Goal: Task Accomplishment & Management: Use online tool/utility

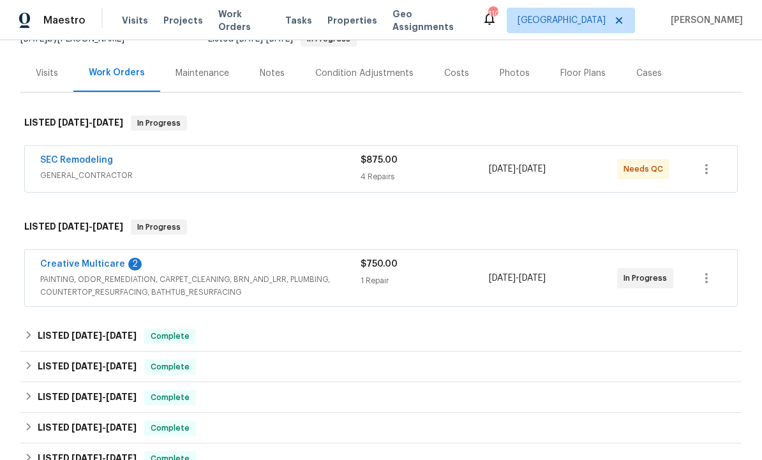
scroll to position [147, 0]
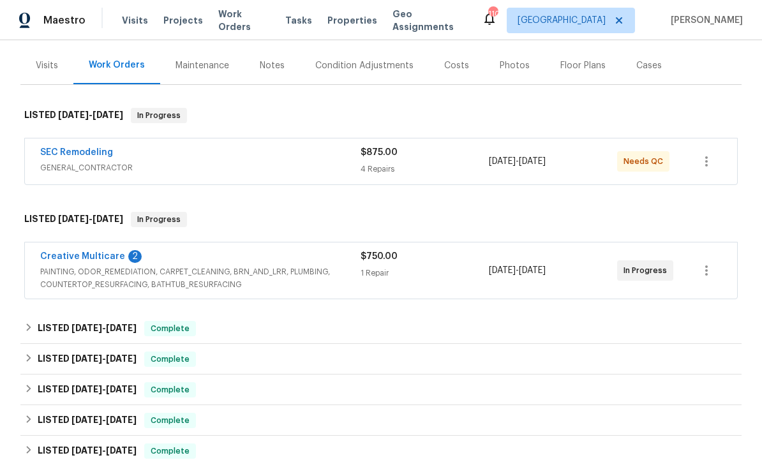
click at [103, 252] on link "Creative Multicare" at bounding box center [82, 256] width 85 height 9
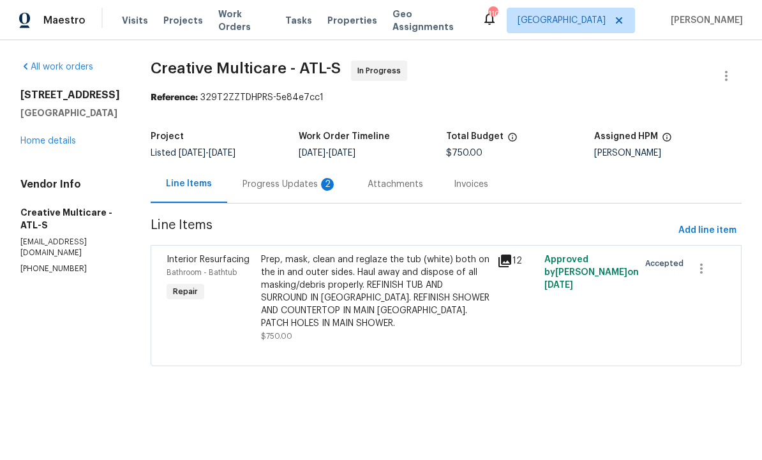
click at [322, 181] on div "Progress Updates 2" at bounding box center [289, 184] width 94 height 13
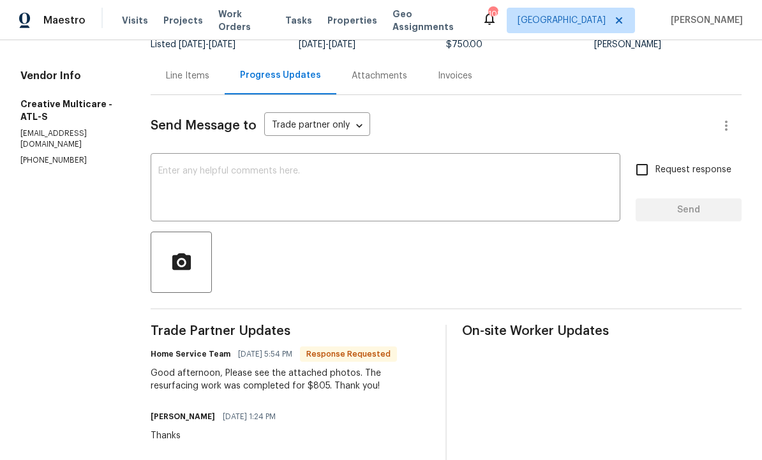
scroll to position [105, 0]
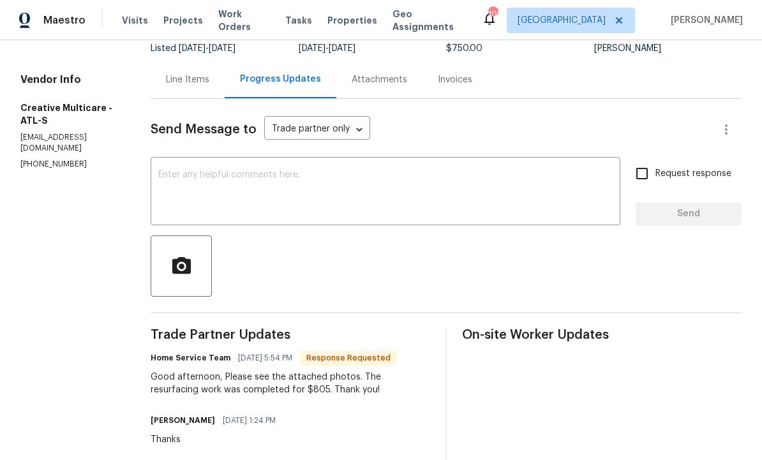
click at [209, 79] on div "Line Items" at bounding box center [187, 79] width 43 height 13
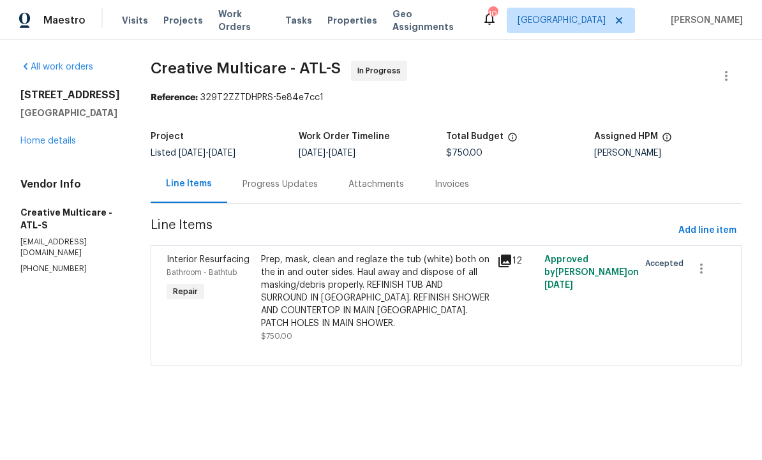
click at [382, 306] on div "Prep, mask, clean and reglaze the tub (white) both on the in and outer sides. H…" at bounding box center [375, 291] width 228 height 77
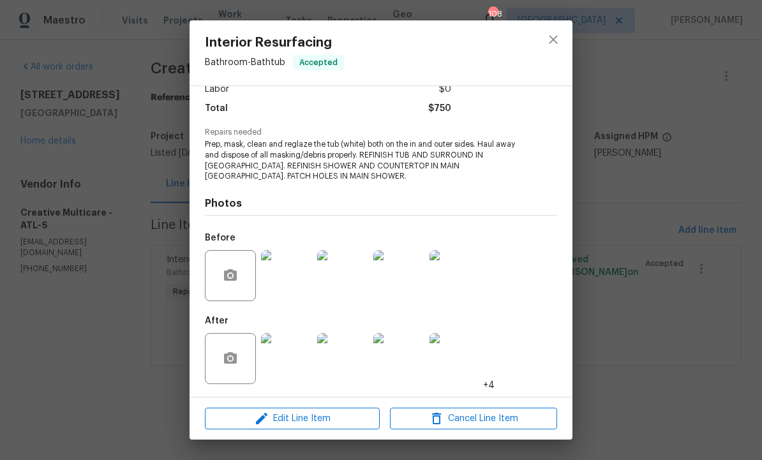
scroll to position [98, 0]
click at [313, 417] on span "Edit Line Item" at bounding box center [292, 419] width 167 height 16
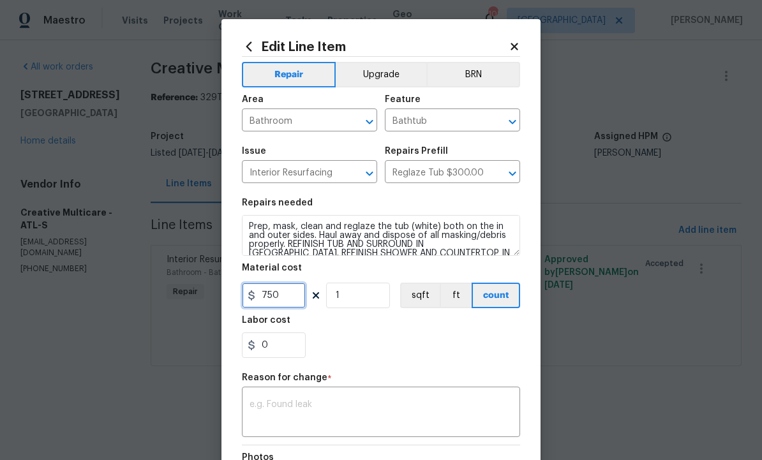
click at [295, 298] on input "750" at bounding box center [274, 296] width 64 height 26
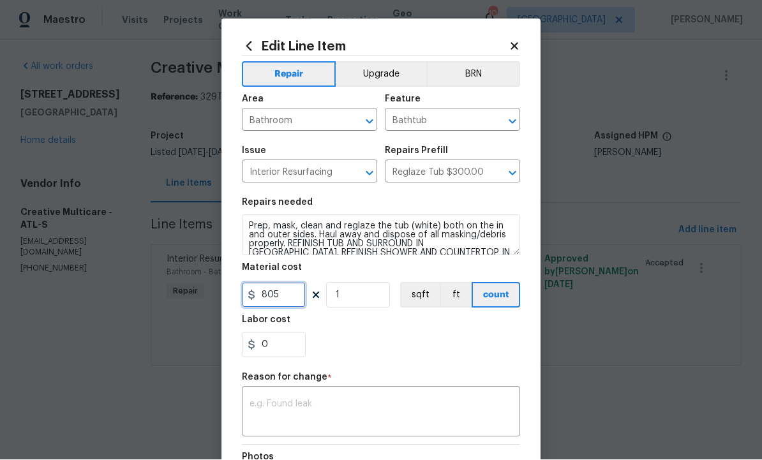
type input "805"
click at [343, 394] on div "x ​" at bounding box center [381, 413] width 278 height 47
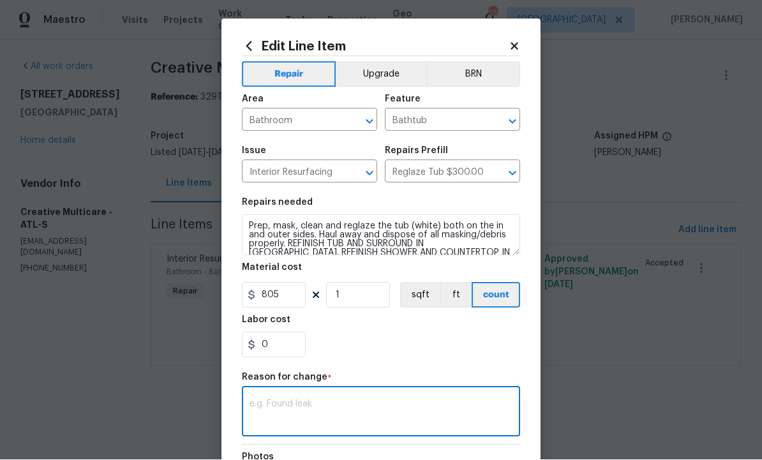
scroll to position [1, 0]
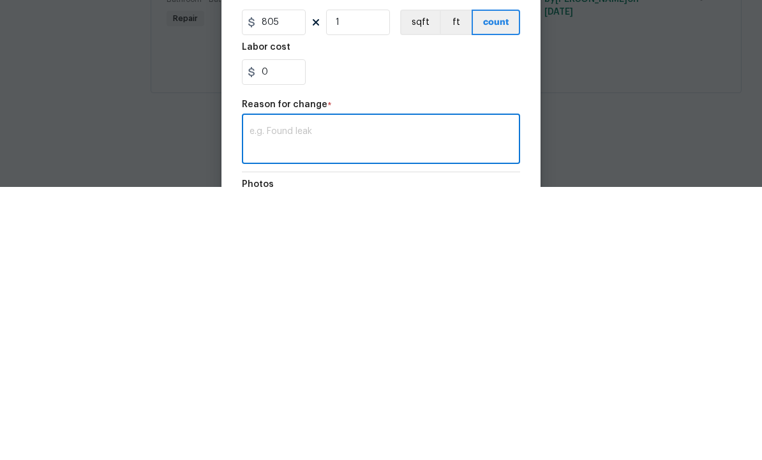
click at [323, 400] on textarea at bounding box center [380, 413] width 263 height 27
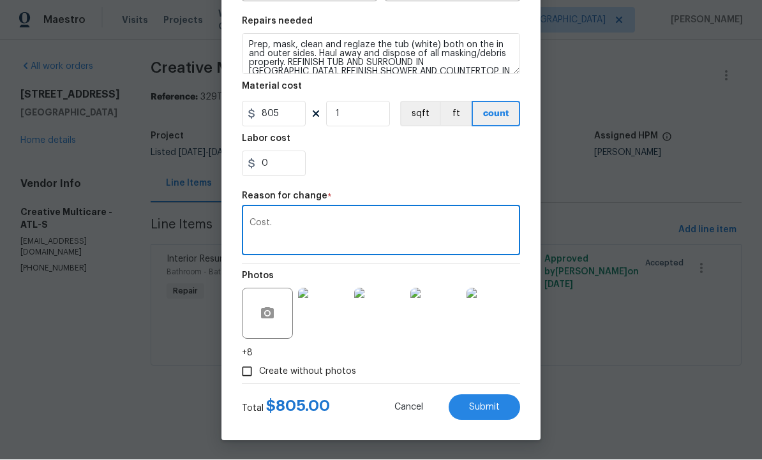
scroll to position [184, 0]
type textarea "Cost."
click at [479, 410] on span "Submit" at bounding box center [484, 408] width 31 height 10
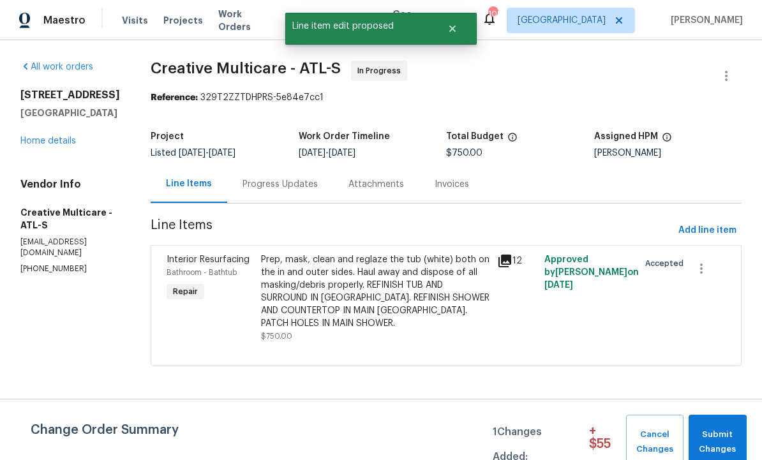
scroll to position [0, 0]
click at [720, 437] on span "Submit Changes" at bounding box center [717, 441] width 45 height 29
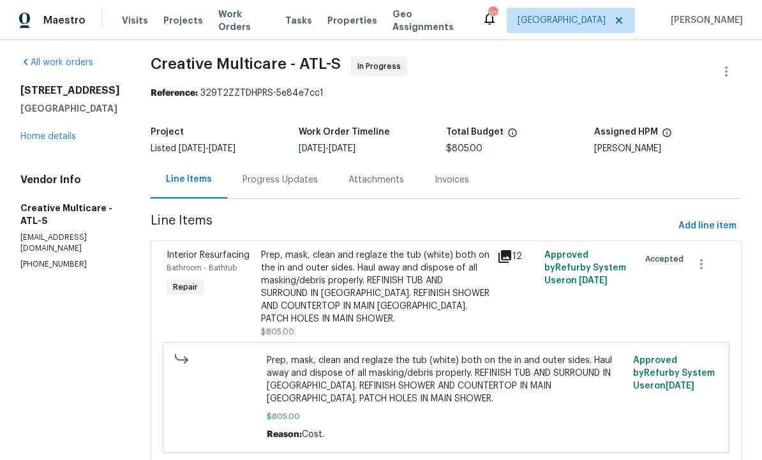
scroll to position [4, 0]
click at [320, 174] on div "Progress Updates" at bounding box center [280, 180] width 106 height 38
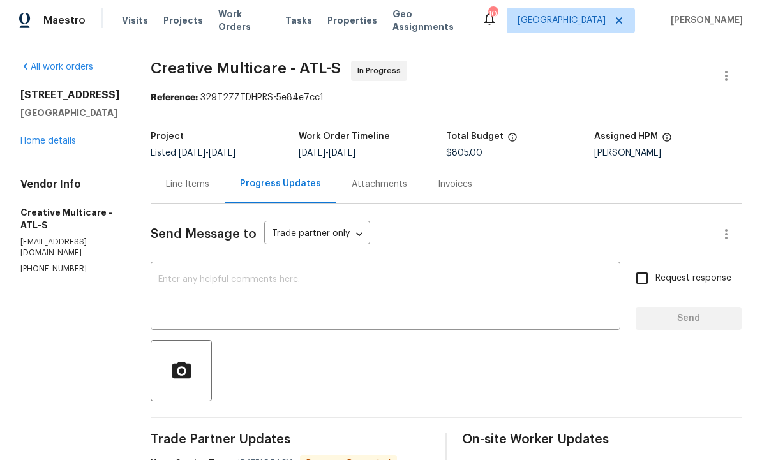
click at [329, 297] on textarea at bounding box center [385, 297] width 454 height 45
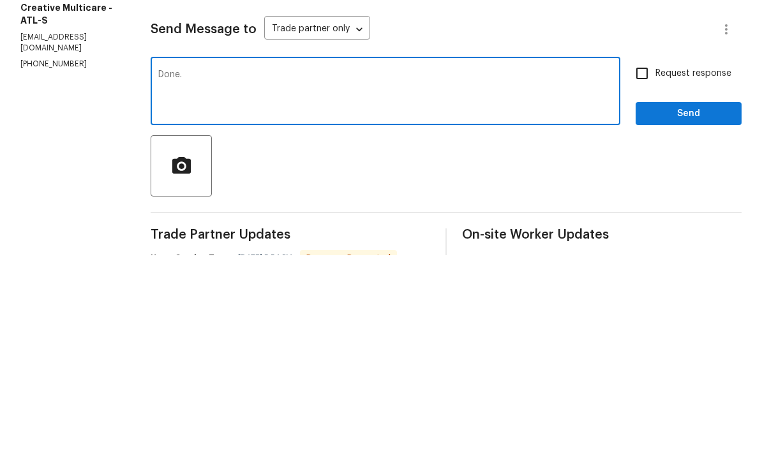
type textarea "Done."
click at [680, 311] on span "Send" at bounding box center [688, 319] width 85 height 16
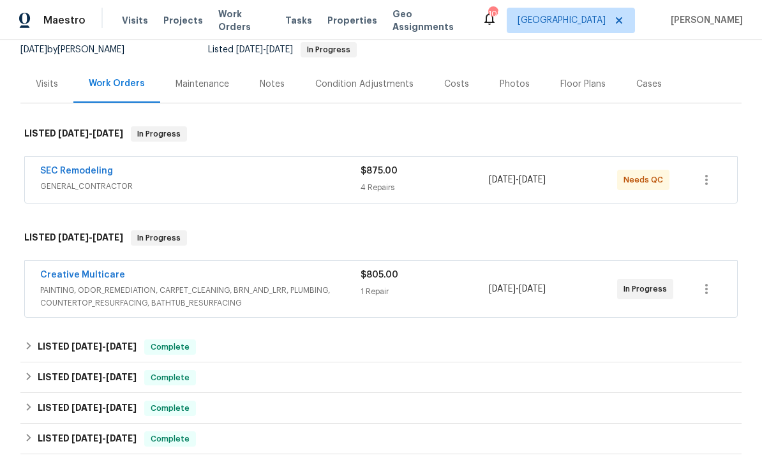
scroll to position [138, 0]
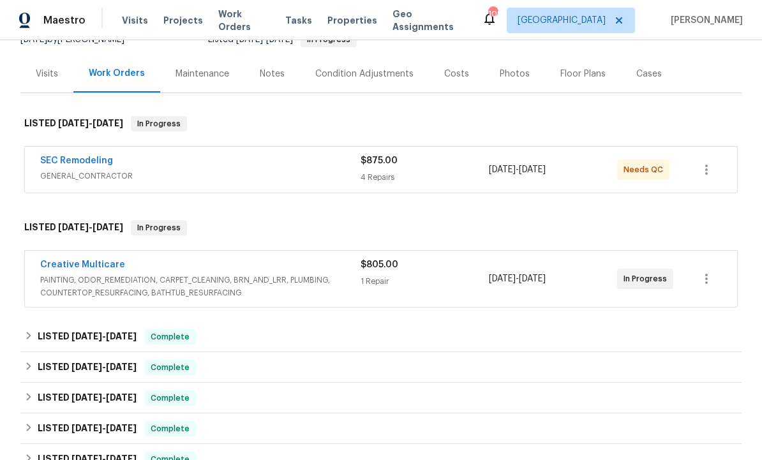
click at [78, 156] on link "SEC Remodeling" at bounding box center [76, 160] width 73 height 9
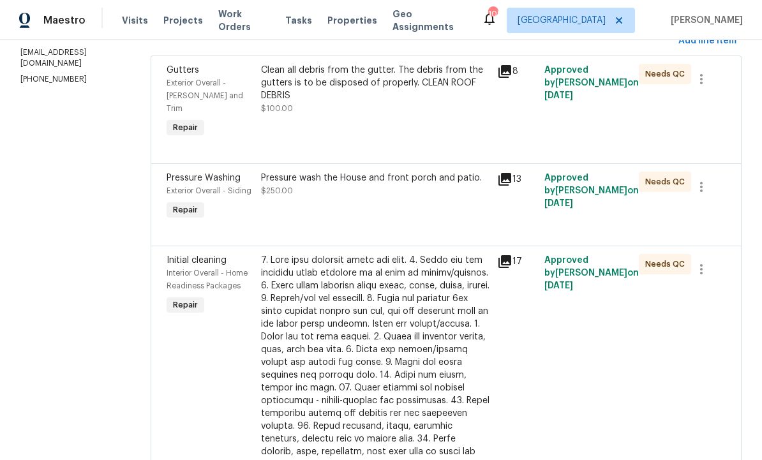
scroll to position [190, 0]
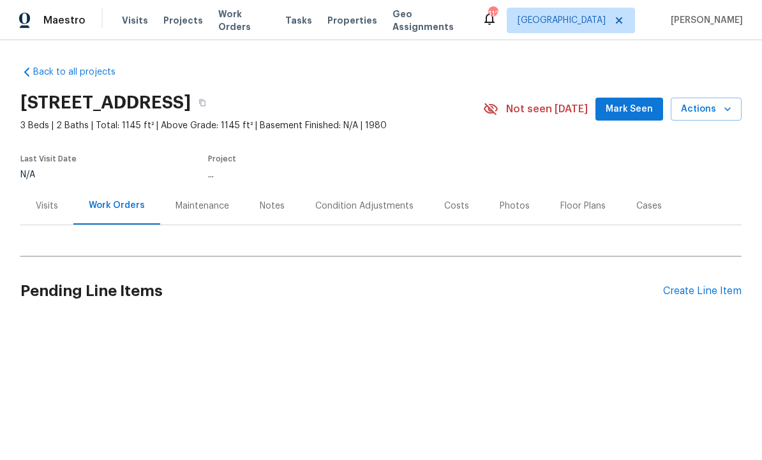
click at [632, 109] on span "Mark Seen" at bounding box center [628, 109] width 47 height 16
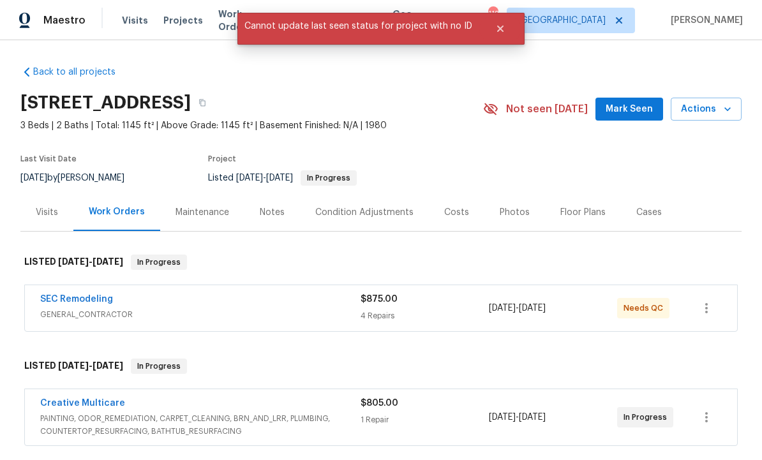
click at [630, 115] on span "Mark Seen" at bounding box center [628, 109] width 47 height 16
click at [632, 107] on span "Mark Seen" at bounding box center [628, 109] width 47 height 16
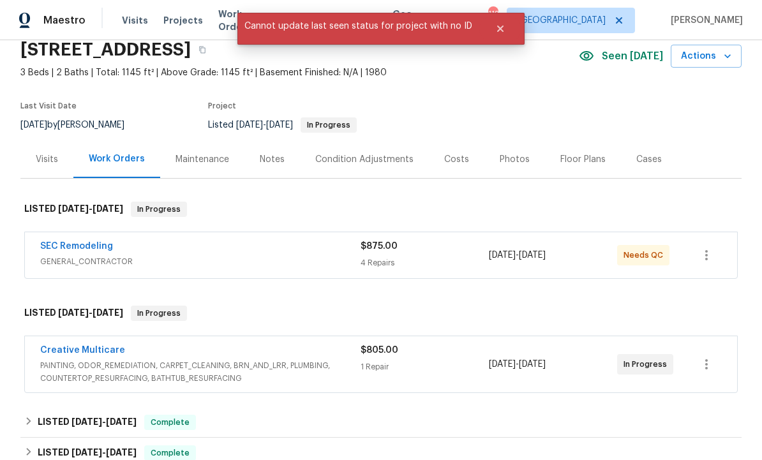
scroll to position [57, 0]
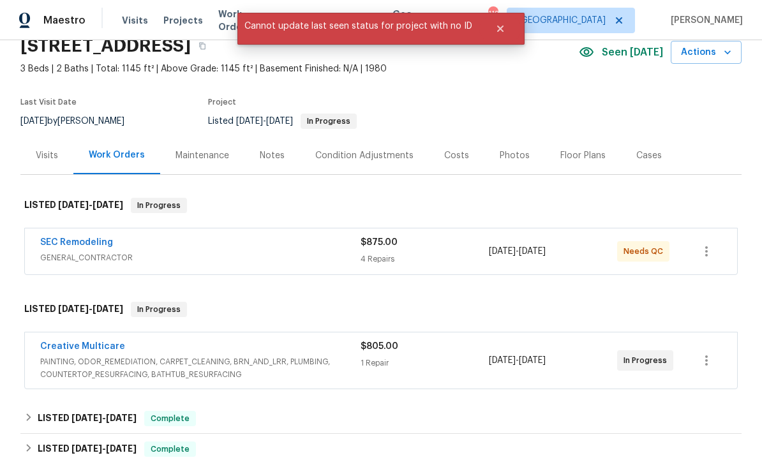
click at [96, 350] on link "Creative Multicare" at bounding box center [82, 346] width 85 height 9
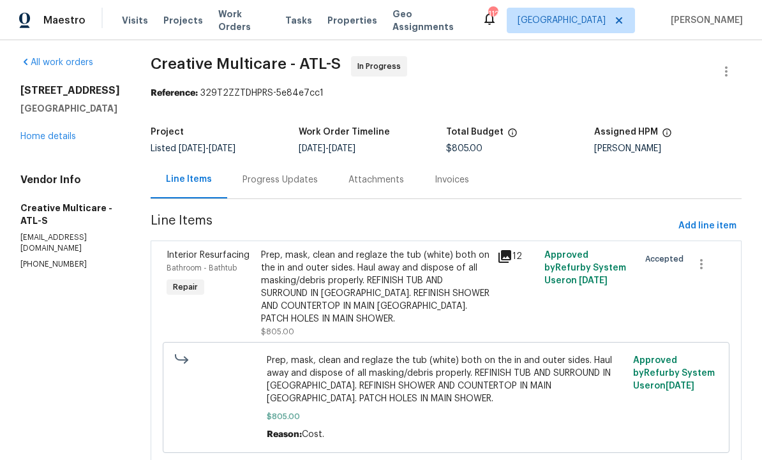
scroll to position [4, 0]
click at [438, 288] on div "Prep, mask, clean and reglaze the tub (white) both on the in and outer sides. H…" at bounding box center [375, 287] width 228 height 77
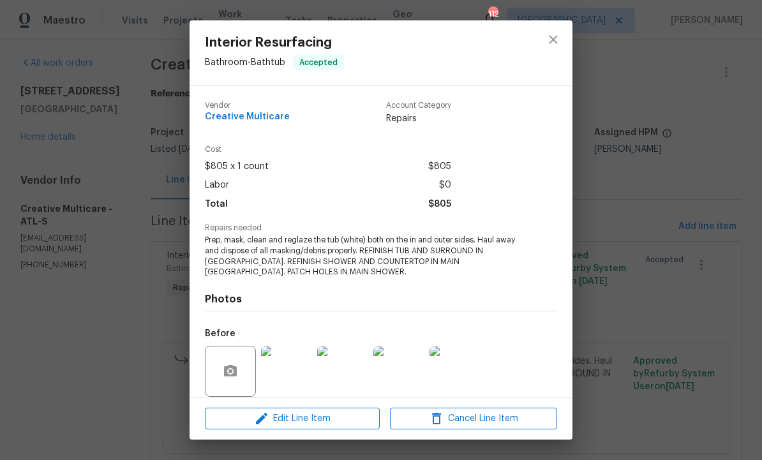
scroll to position [0, 0]
click at [558, 38] on icon "close" at bounding box center [552, 39] width 15 height 15
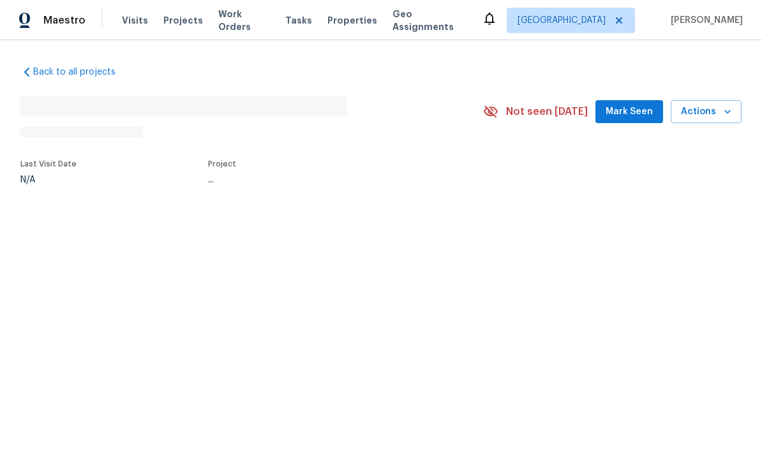
click at [513, 207] on div "Back to all projects No address found N/A Not seen [DATE] Mark Seen Actions Las…" at bounding box center [381, 154] width 762 height 228
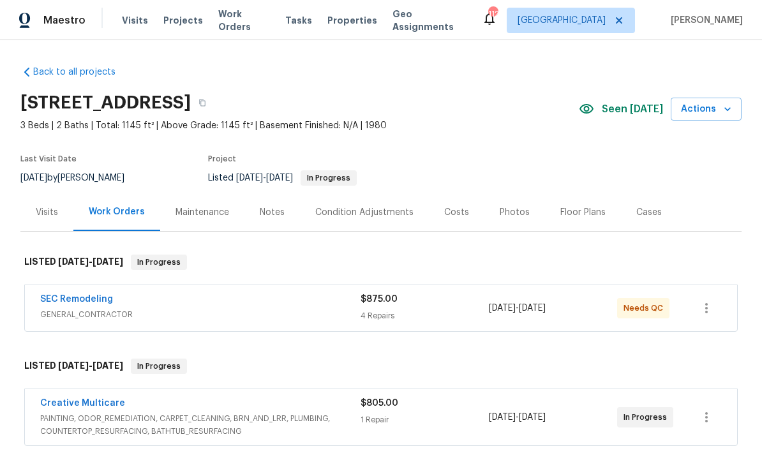
click at [515, 209] on div "Photos" at bounding box center [515, 212] width 30 height 13
